Goal: Task Accomplishment & Management: Manage account settings

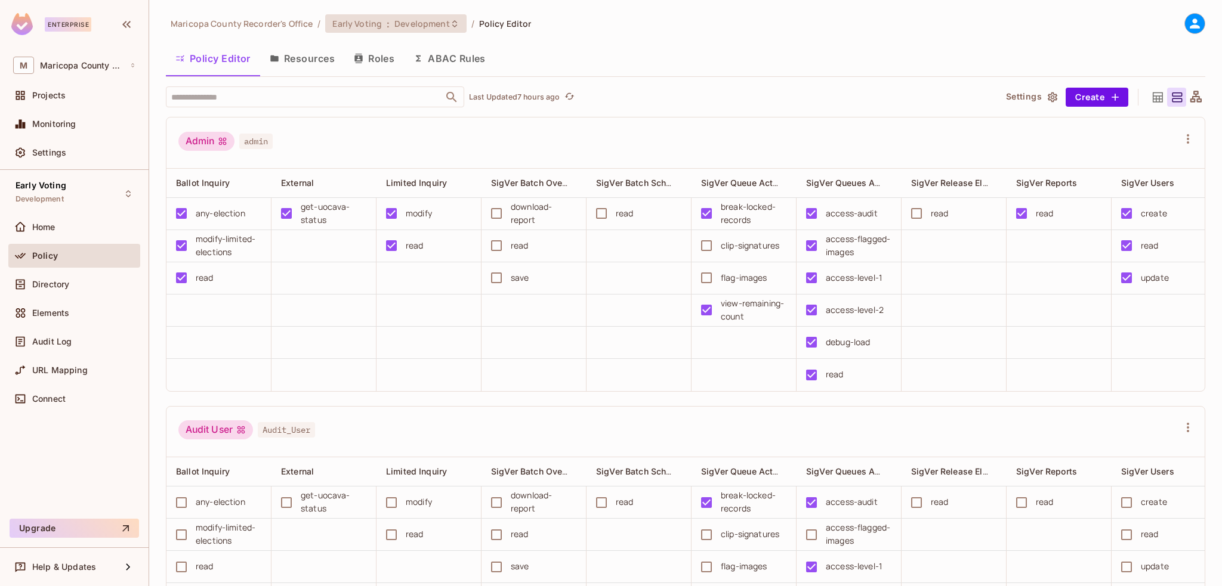
click at [386, 20] on span ":" at bounding box center [388, 24] width 4 height 10
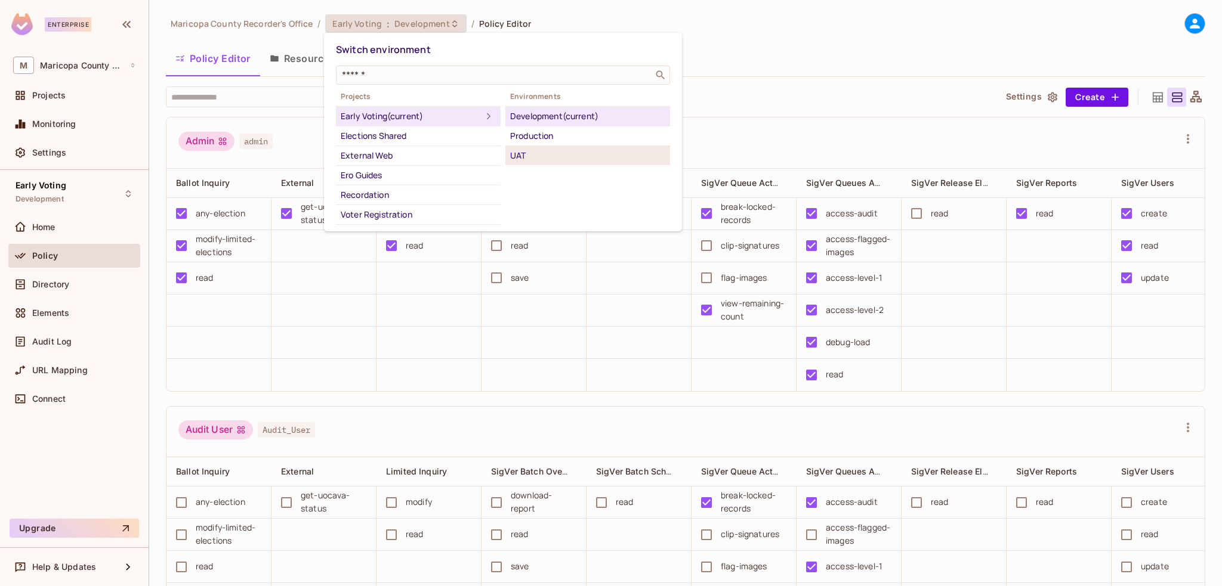
click at [536, 152] on div "UAT" at bounding box center [587, 156] width 155 height 14
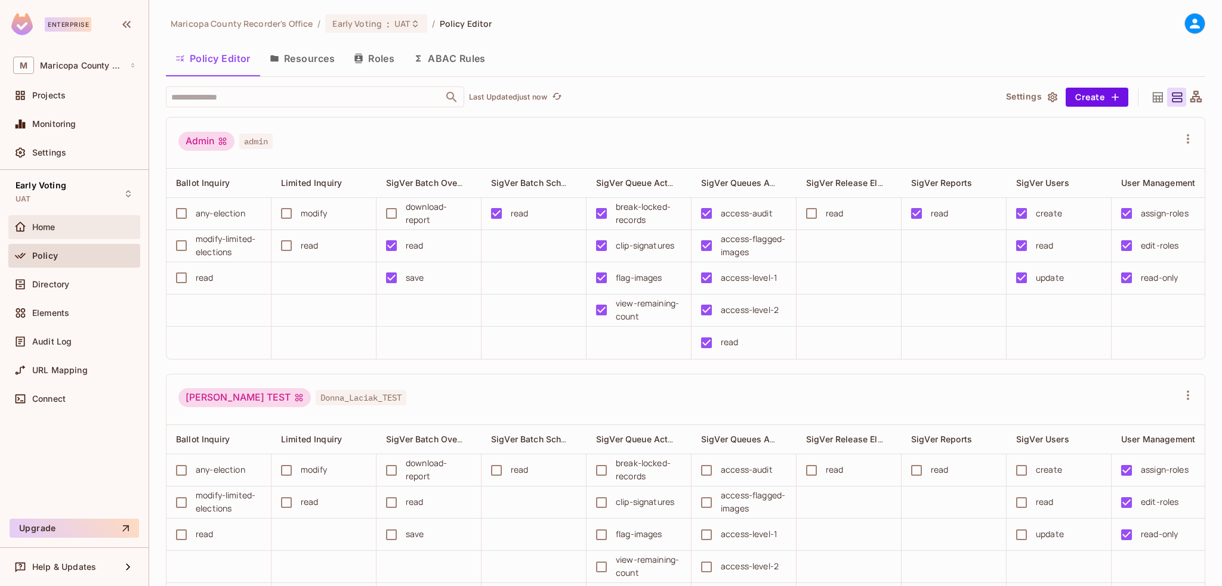
click at [47, 228] on span "Home" at bounding box center [43, 228] width 23 height 10
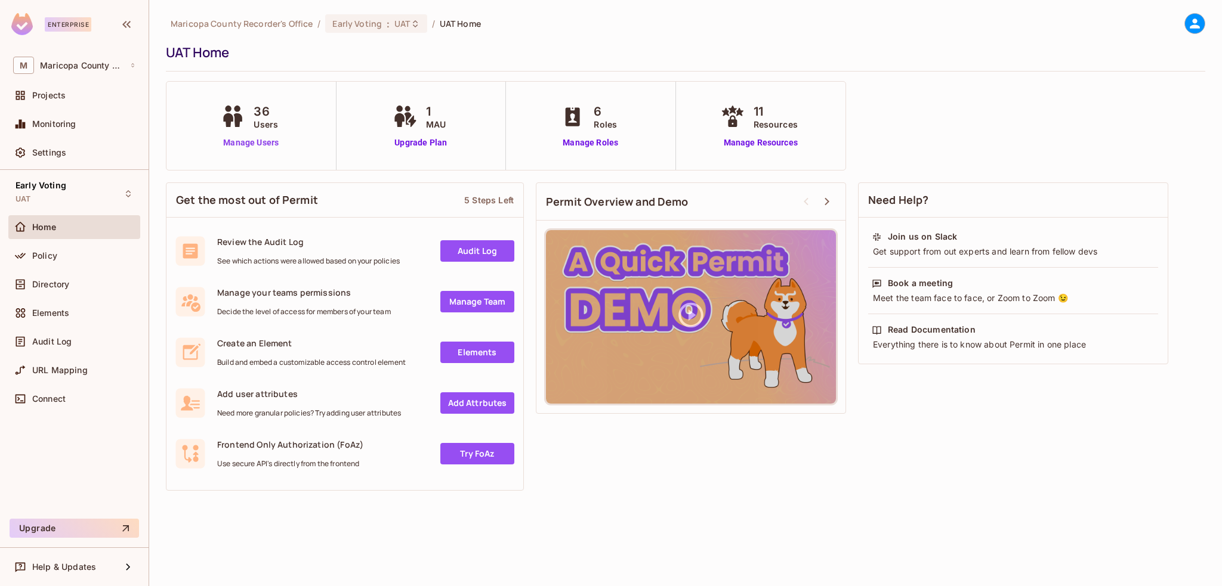
click at [271, 146] on link "Manage Users" at bounding box center [251, 143] width 66 height 13
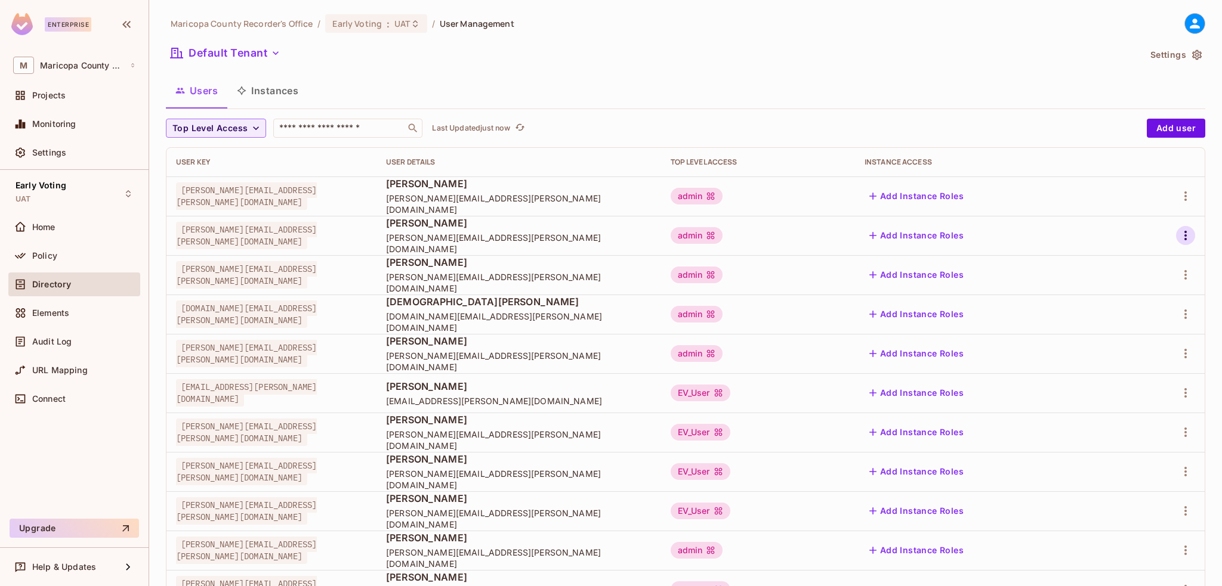
click at [1180, 239] on icon "button" at bounding box center [1185, 235] width 14 height 14
click at [1105, 260] on span "Edit" at bounding box center [1113, 263] width 23 height 19
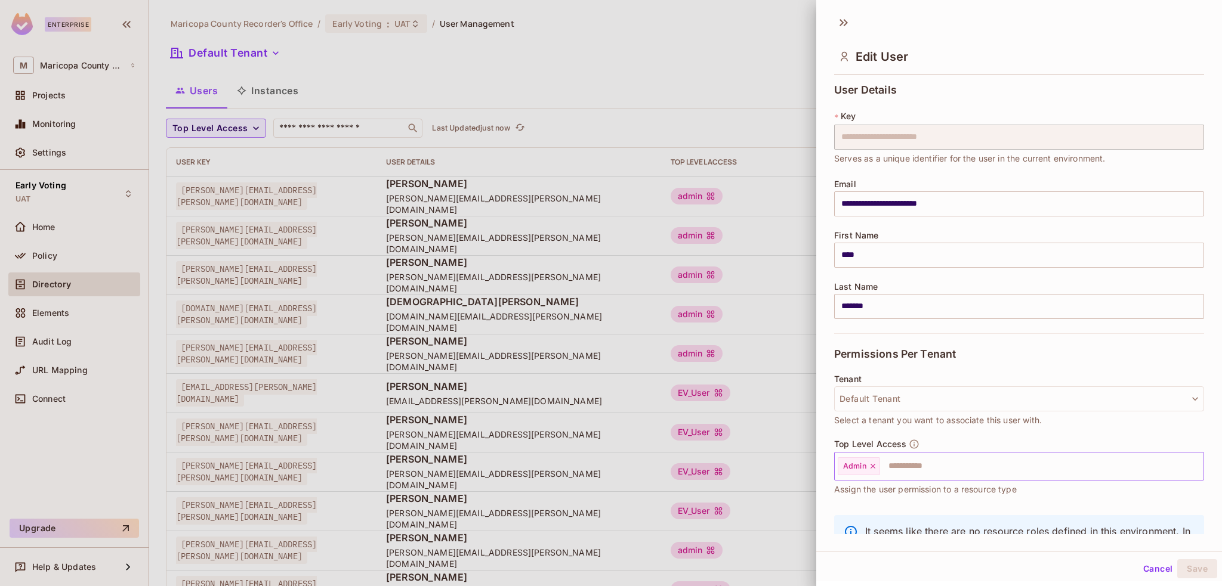
click at [874, 467] on icon at bounding box center [872, 466] width 5 height 5
click at [863, 467] on input "text" at bounding box center [1008, 467] width 344 height 24
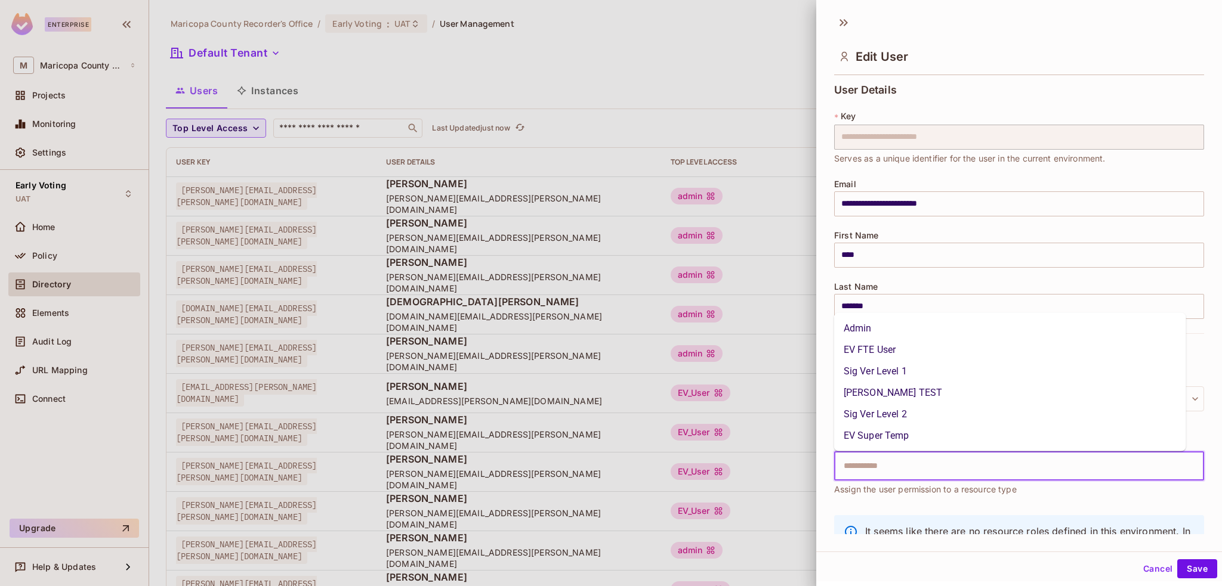
click at [892, 365] on li "Sig Ver Level 1" at bounding box center [1010, 371] width 352 height 21
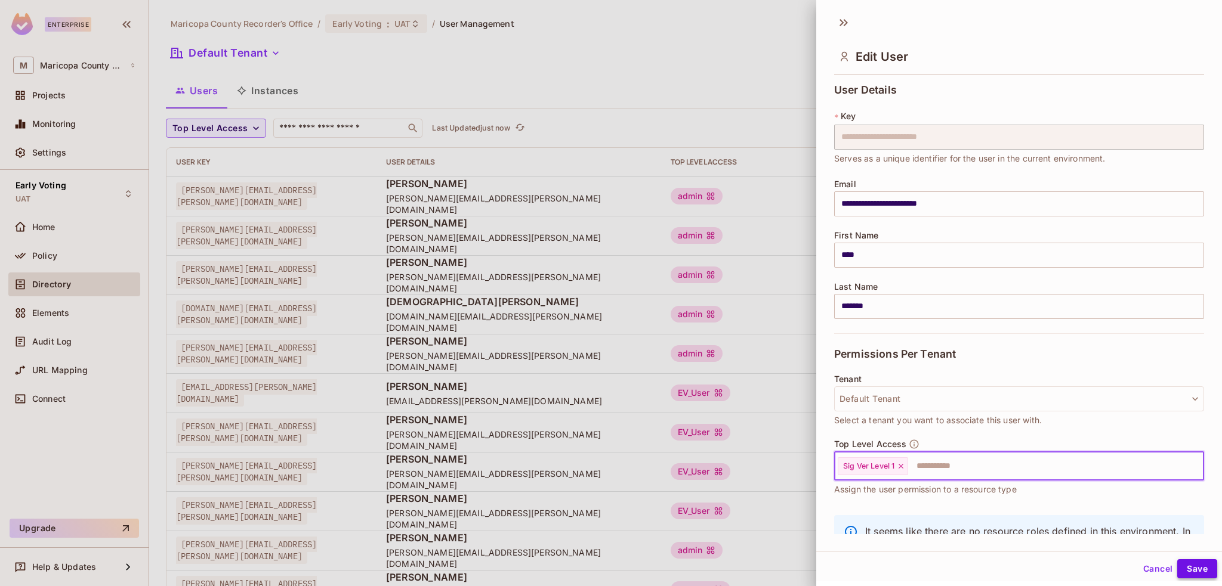
click at [1188, 570] on button "Save" at bounding box center [1197, 569] width 40 height 19
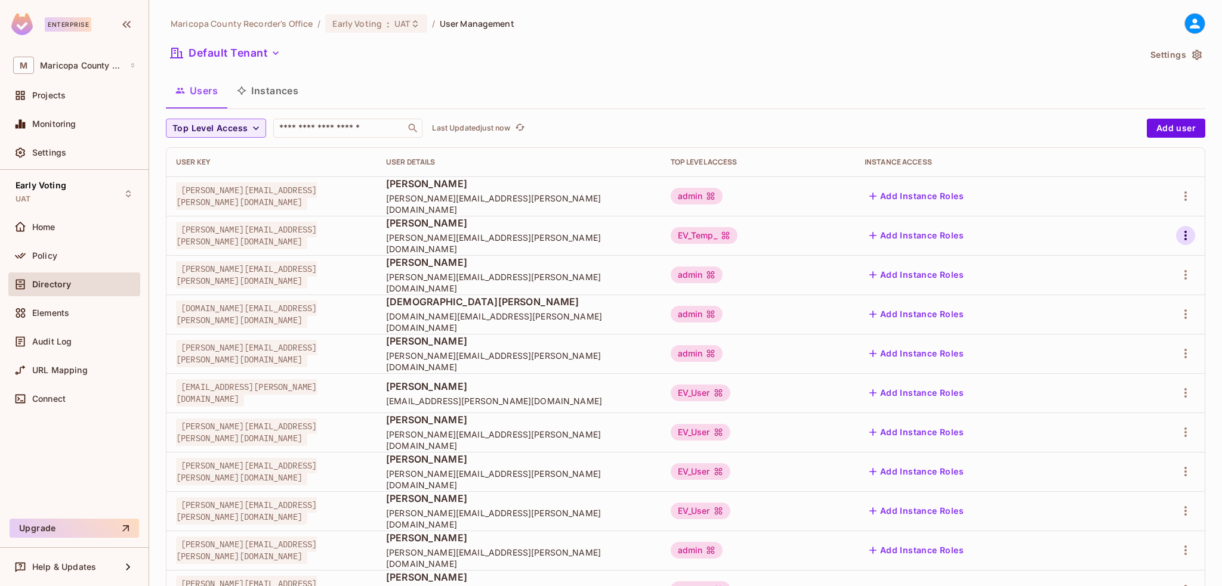
click at [1185, 238] on button "button" at bounding box center [1185, 235] width 19 height 19
click at [1119, 264] on div "Edit" at bounding box center [1113, 263] width 16 height 12
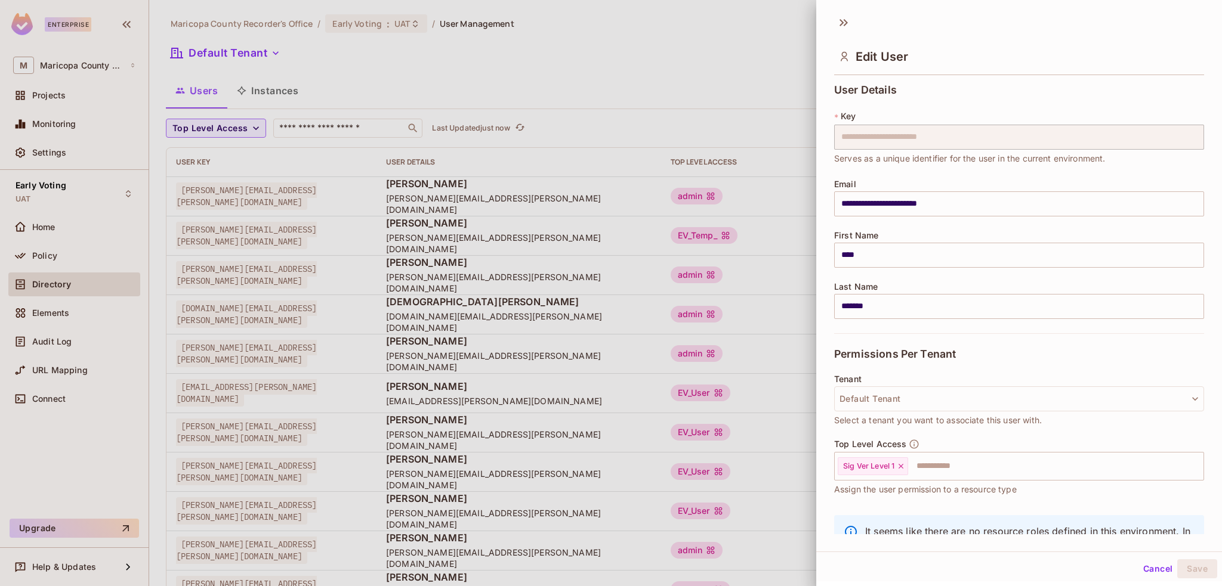
scroll to position [58, 0]
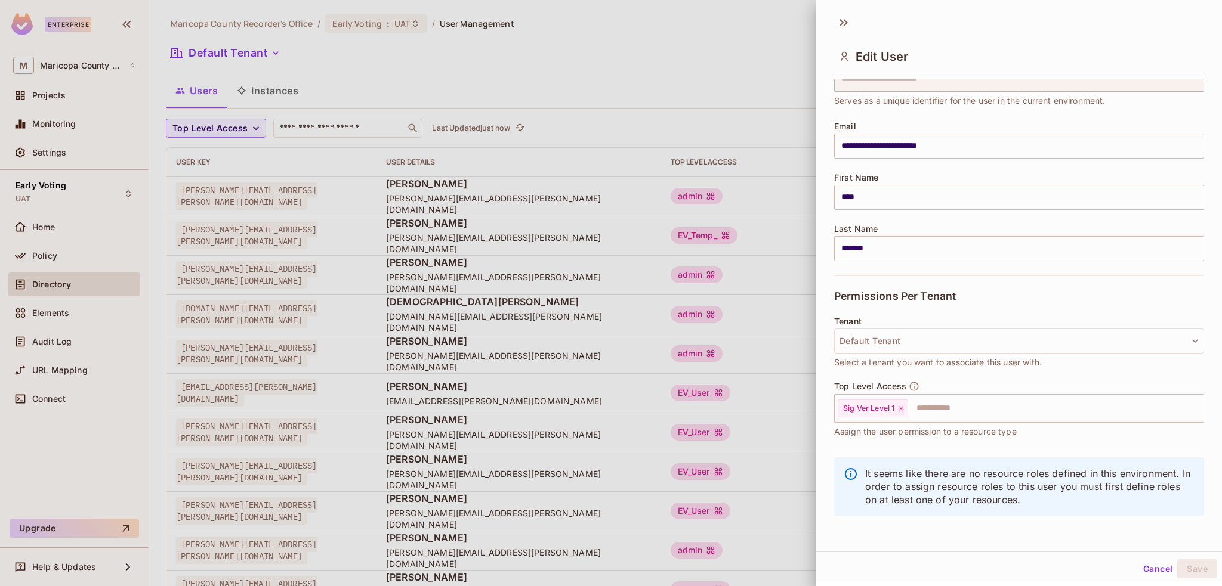
click at [693, 229] on div at bounding box center [611, 293] width 1222 height 586
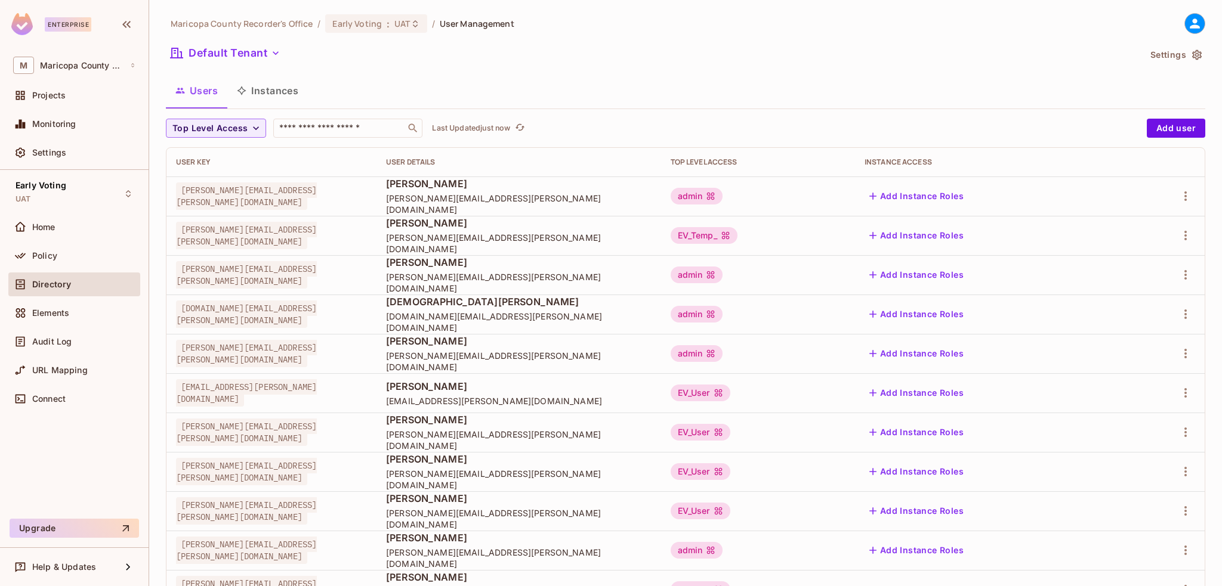
click at [651, 230] on span "Mike Johnson" at bounding box center [518, 223] width 265 height 13
click at [737, 235] on div "EV_Temp_" at bounding box center [704, 235] width 67 height 17
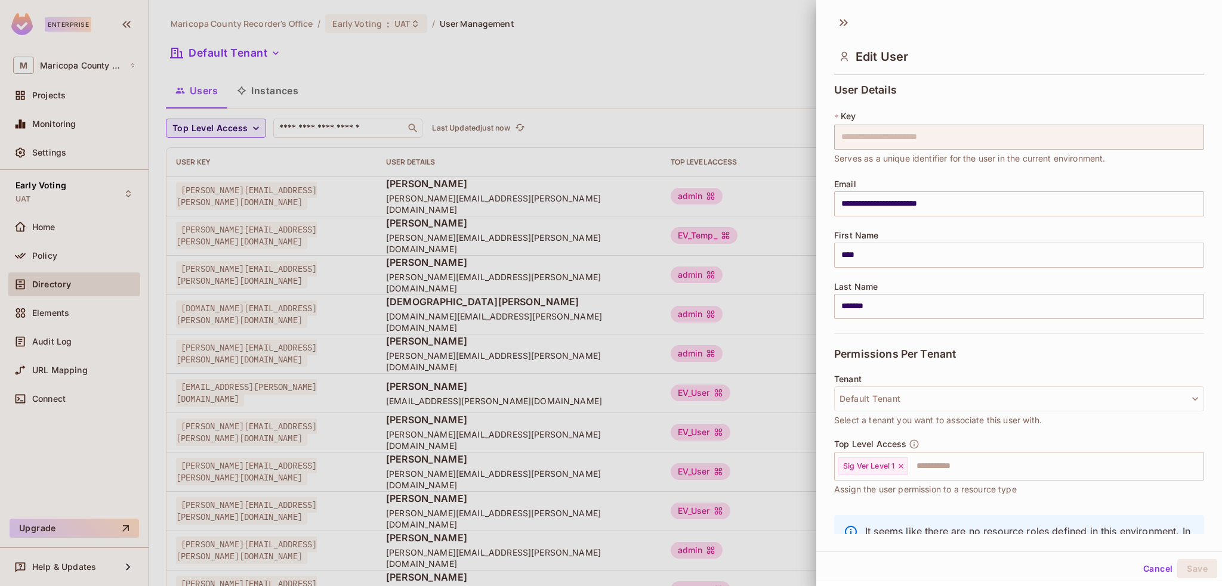
click at [478, 236] on div at bounding box center [611, 293] width 1222 height 586
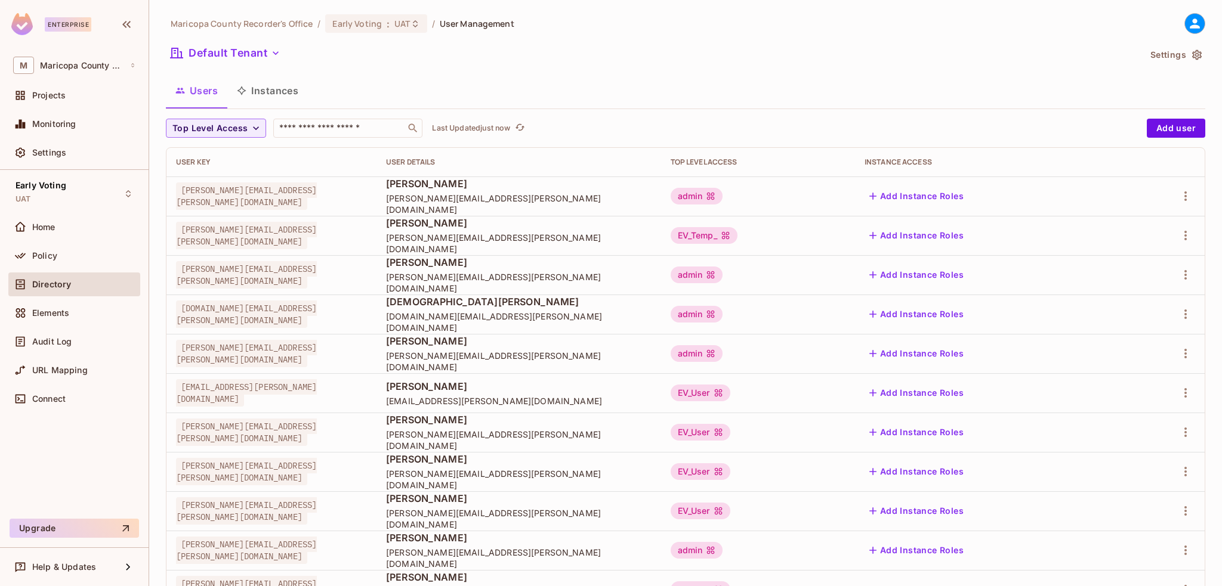
click at [520, 230] on span "Mike Johnson" at bounding box center [518, 223] width 265 height 13
click at [737, 235] on div "EV_Temp_" at bounding box center [704, 235] width 67 height 17
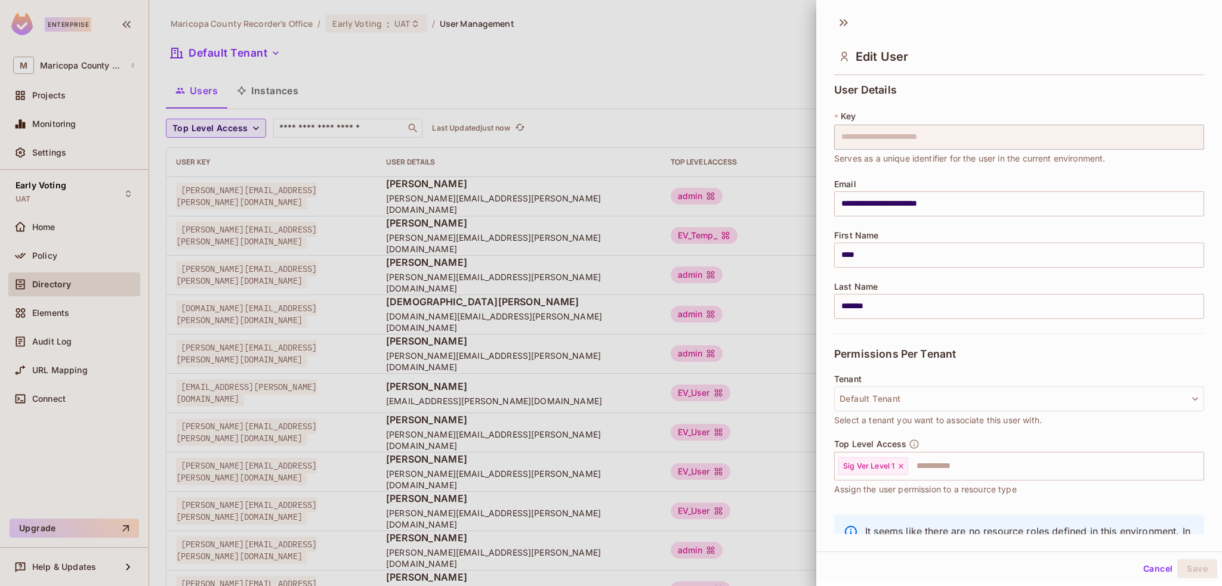
click at [718, 240] on div at bounding box center [611, 293] width 1222 height 586
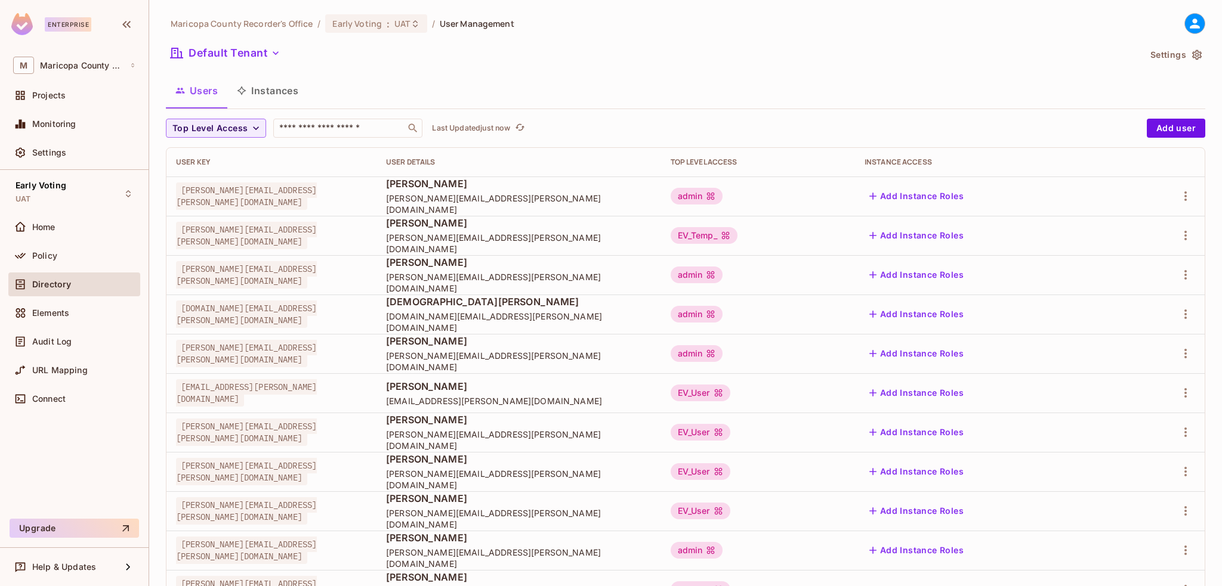
click at [737, 235] on div "EV_Temp_" at bounding box center [704, 235] width 67 height 17
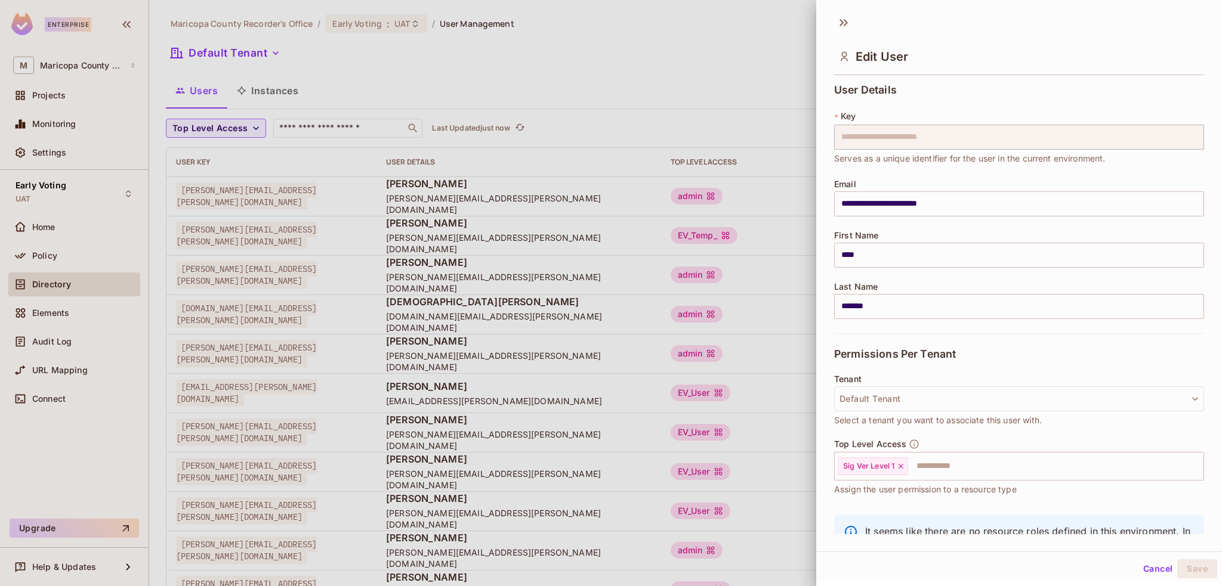
click at [627, 61] on div at bounding box center [611, 293] width 1222 height 586
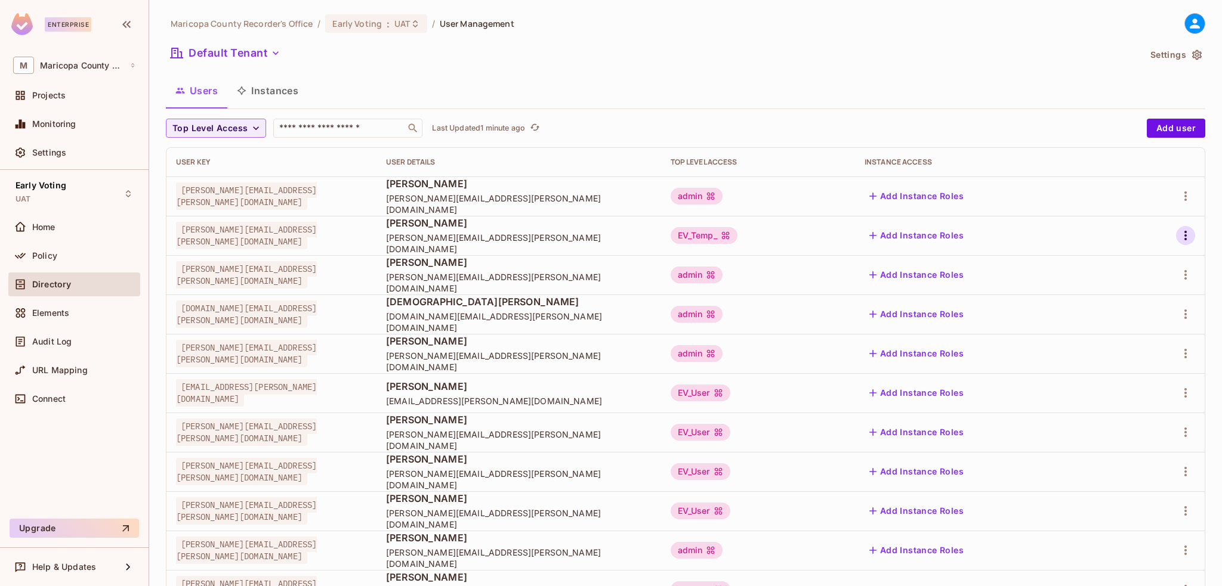
click at [1178, 228] on icon "button" at bounding box center [1185, 235] width 14 height 14
click at [765, 221] on div at bounding box center [611, 293] width 1222 height 586
click at [651, 237] on div "Mike Johnson Mike.Johnson@maricopa.gov" at bounding box center [518, 236] width 265 height 38
click at [737, 234] on div "EV_Temp_" at bounding box center [704, 235] width 67 height 17
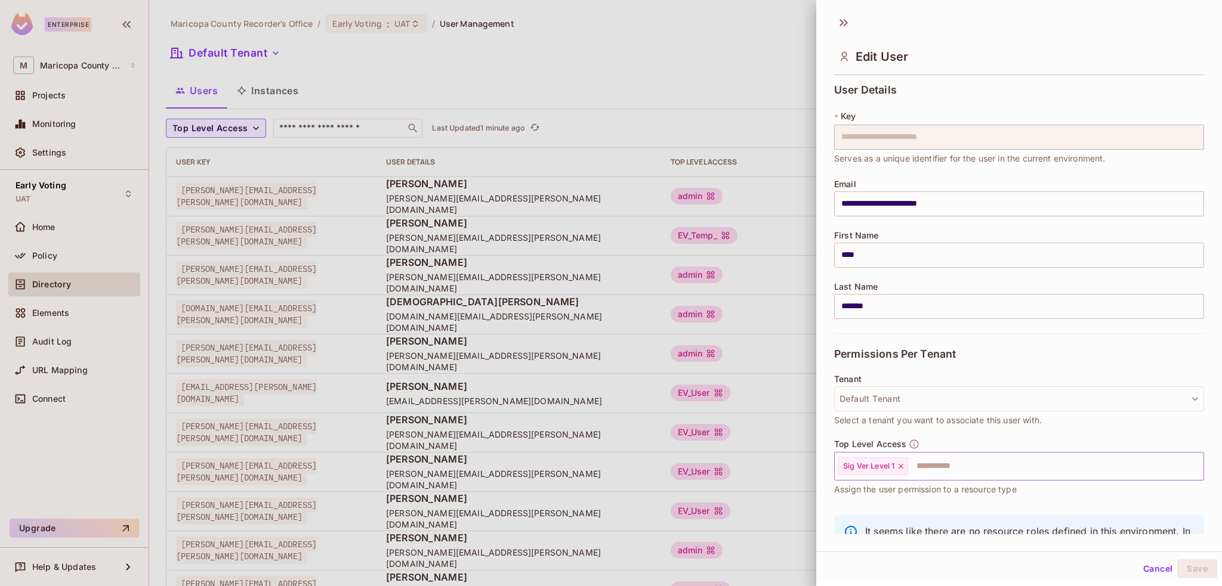
click at [902, 465] on icon at bounding box center [900, 466] width 5 height 5
click at [878, 465] on input "text" at bounding box center [1008, 467] width 344 height 24
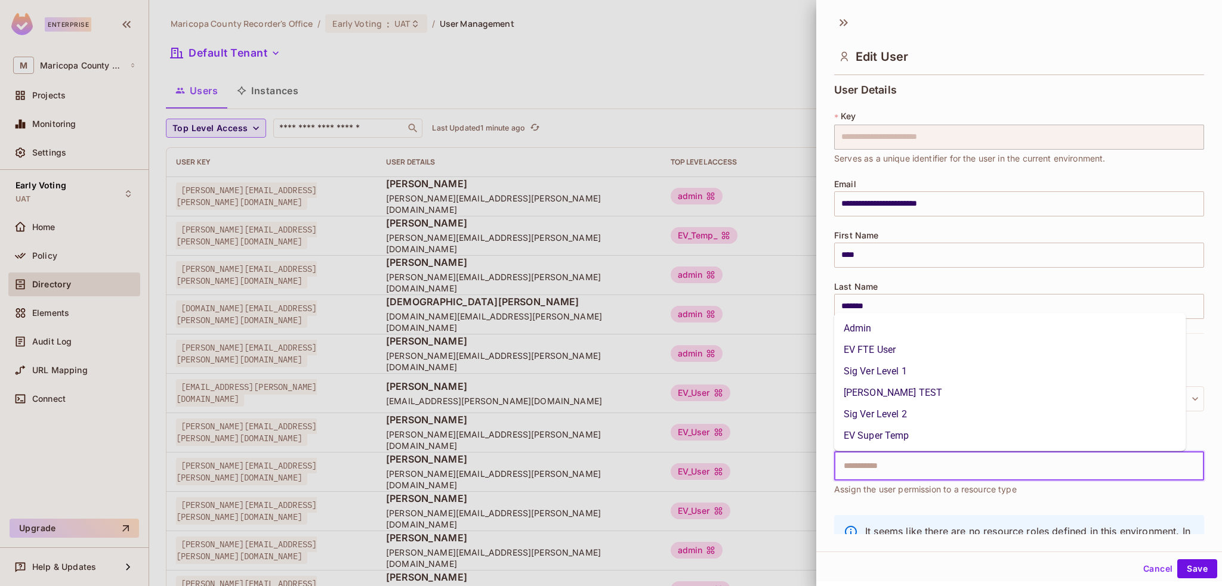
click at [846, 327] on li "Admin" at bounding box center [1010, 328] width 352 height 21
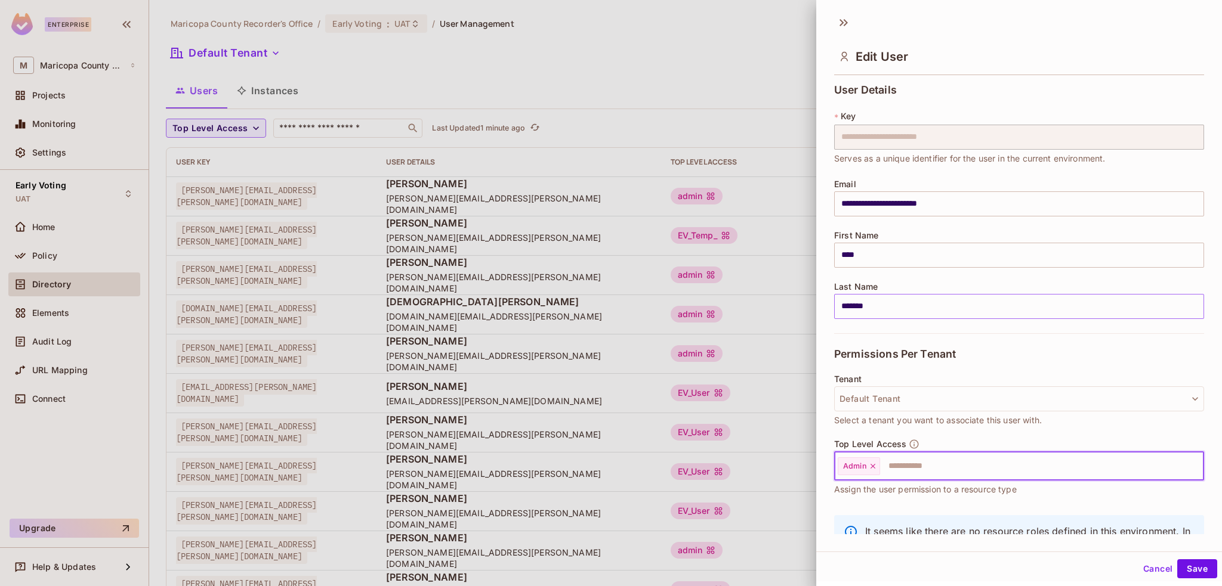
click at [1193, 568] on button "Save" at bounding box center [1197, 569] width 40 height 19
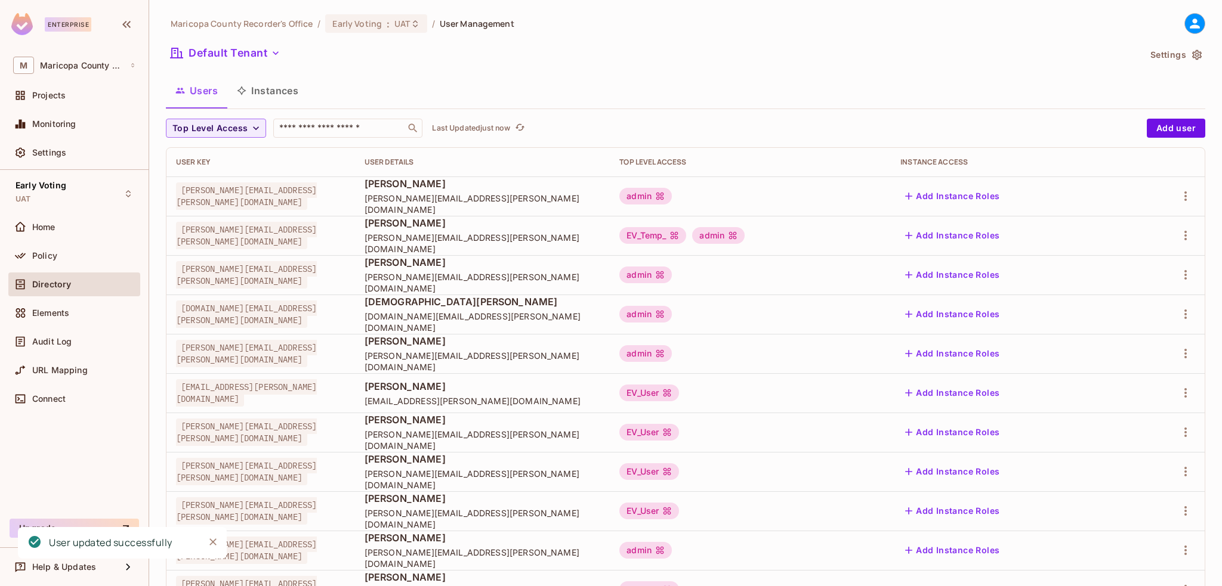
click at [868, 238] on div "EV_Temp_ admin" at bounding box center [750, 235] width 262 height 17
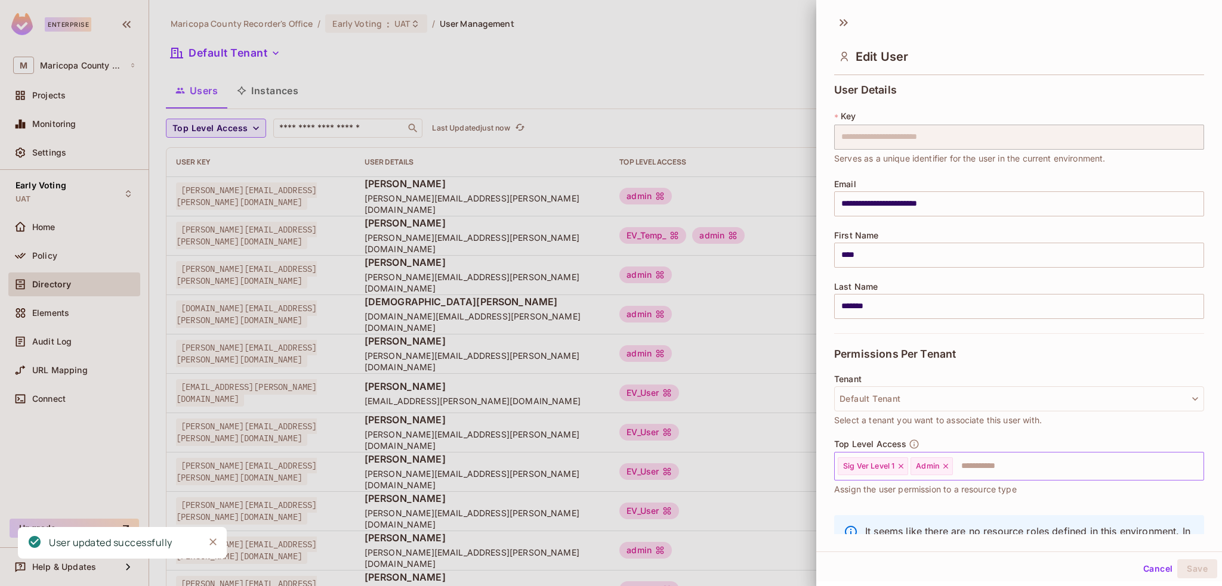
click at [903, 467] on icon at bounding box center [900, 466] width 5 height 5
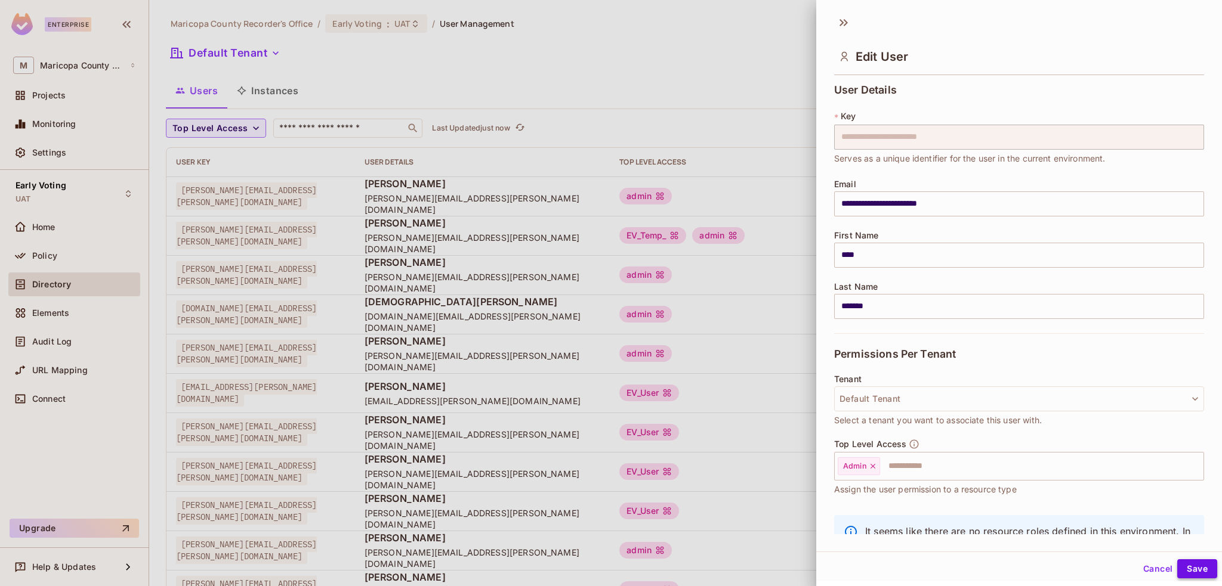
click at [1188, 569] on button "Save" at bounding box center [1197, 569] width 40 height 19
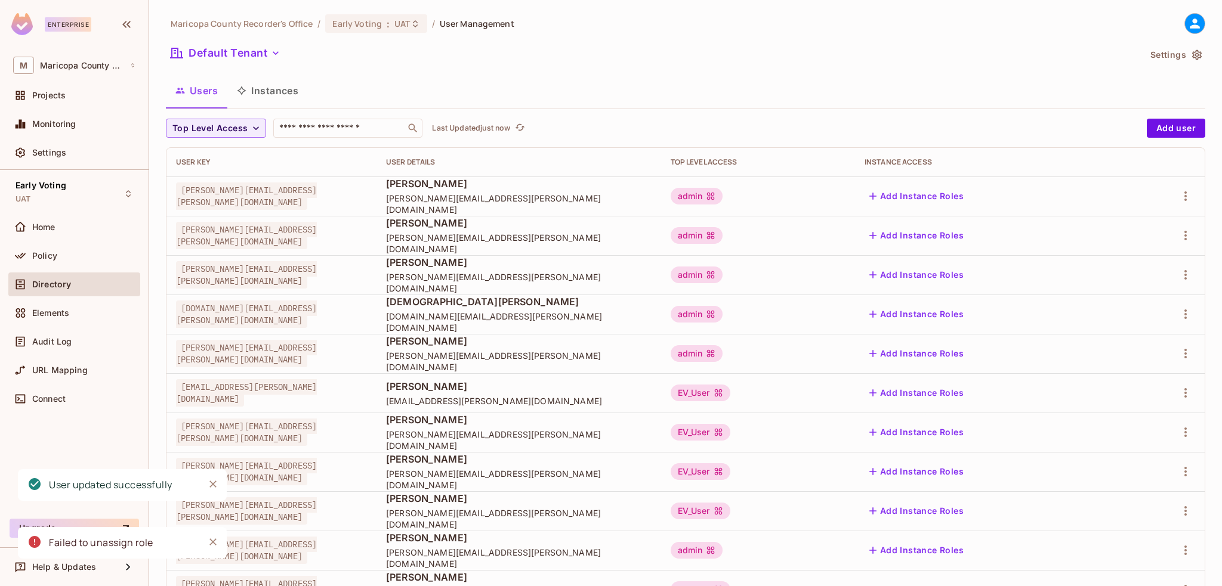
click at [728, 71] on div "Maricopa County Recorder's Office / Early Voting : UAT / User Management Defaul…" at bounding box center [685, 415] width 1039 height 804
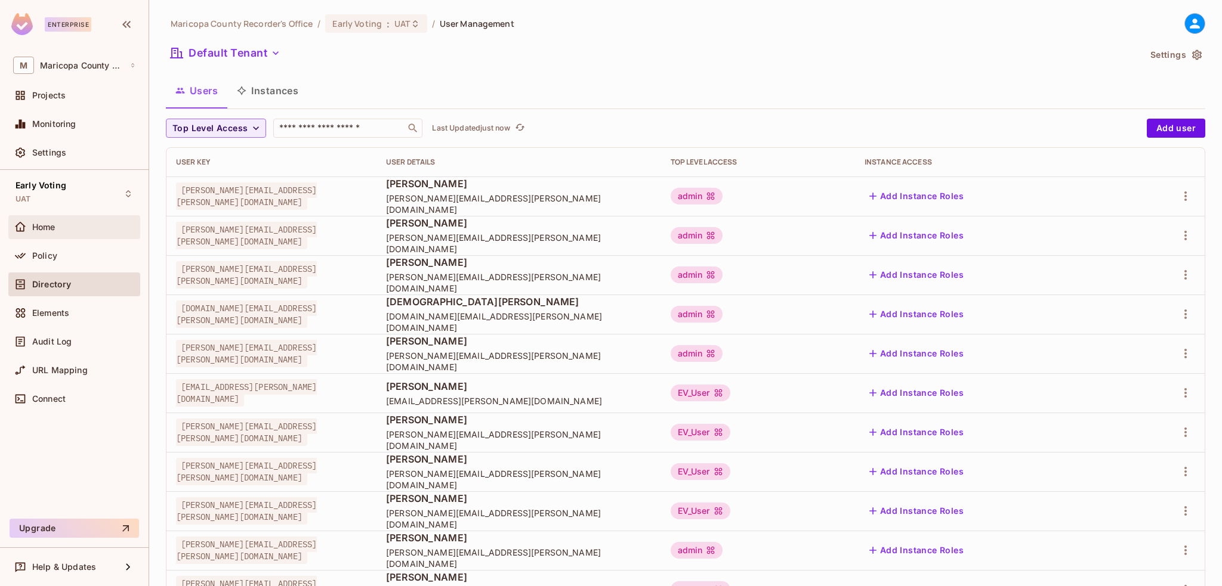
click at [54, 229] on span "Home" at bounding box center [43, 228] width 23 height 10
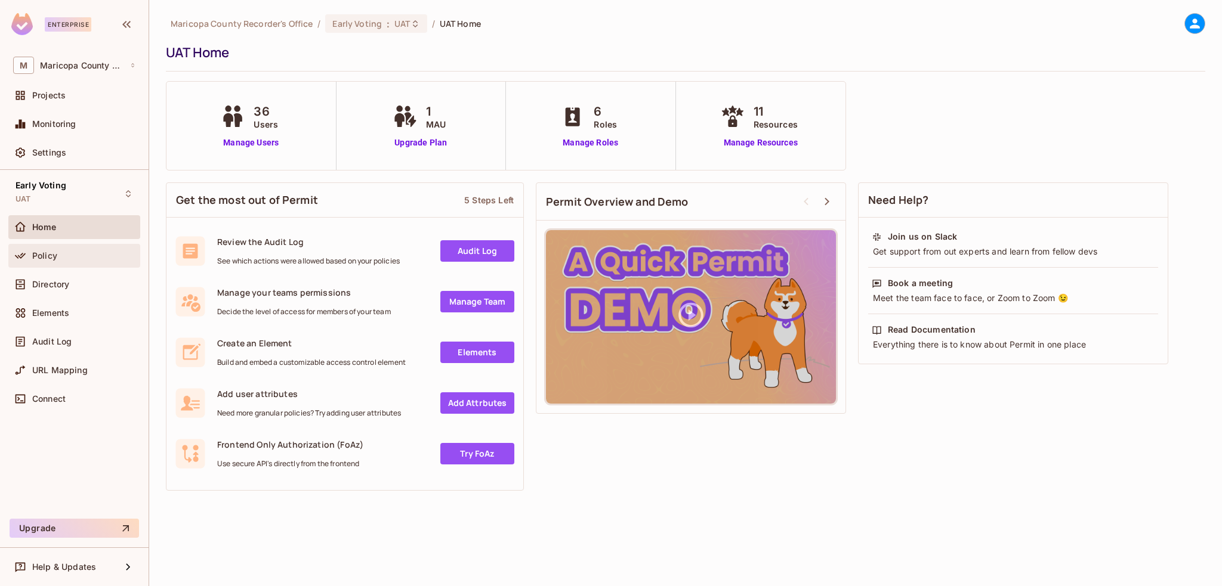
click at [75, 257] on div "Policy" at bounding box center [83, 256] width 103 height 10
